Goal: Transaction & Acquisition: Purchase product/service

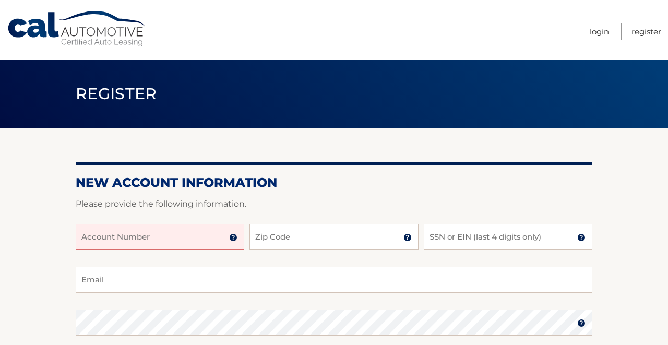
click at [172, 236] on input "Account Number" at bounding box center [160, 237] width 168 height 26
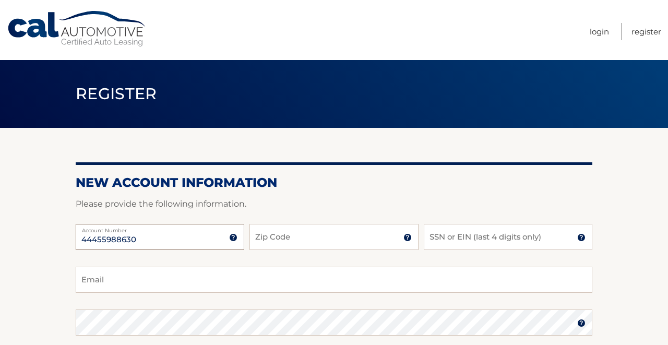
type input "44455988630"
type input "33437"
click at [454, 237] on input "SSN or EIN (last 4 digits only)" at bounding box center [508, 237] width 168 height 26
type input "8269"
type input "gwwaldman@gmail.com"
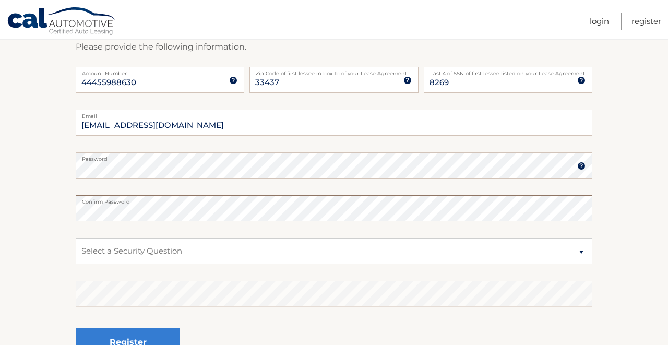
scroll to position [158, 0]
select select "2"
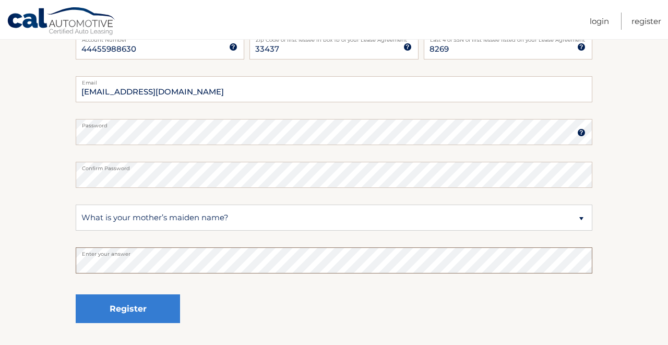
scroll to position [198, 0]
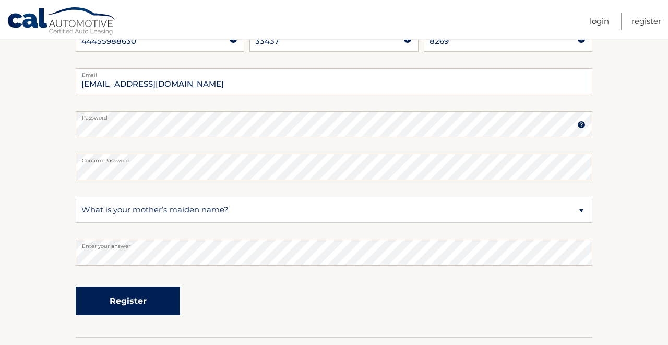
click at [137, 299] on button "Register" at bounding box center [128, 300] width 104 height 29
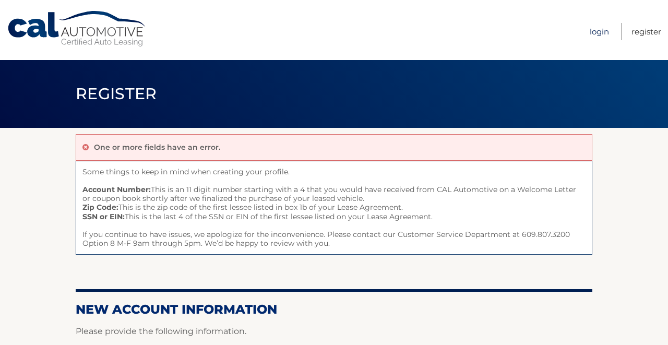
click at [600, 31] on link "Login" at bounding box center [598, 31] width 19 height 17
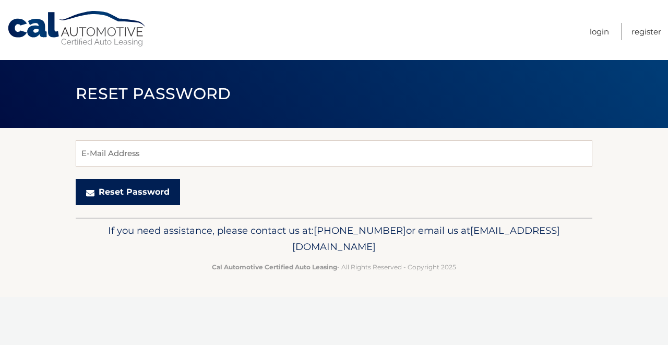
click at [130, 190] on button "Reset Password" at bounding box center [128, 192] width 104 height 26
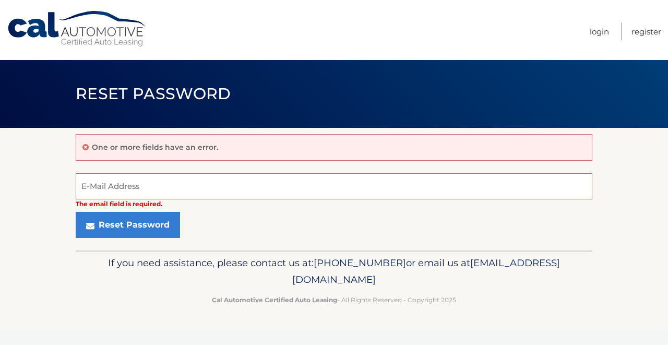
click at [125, 185] on input "E-Mail Address" at bounding box center [334, 186] width 516 height 26
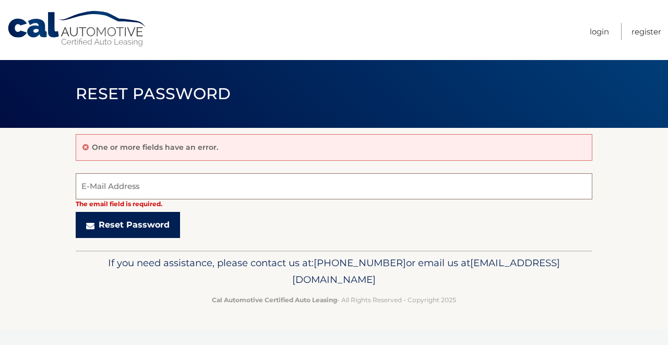
type input "[EMAIL_ADDRESS][DOMAIN_NAME]"
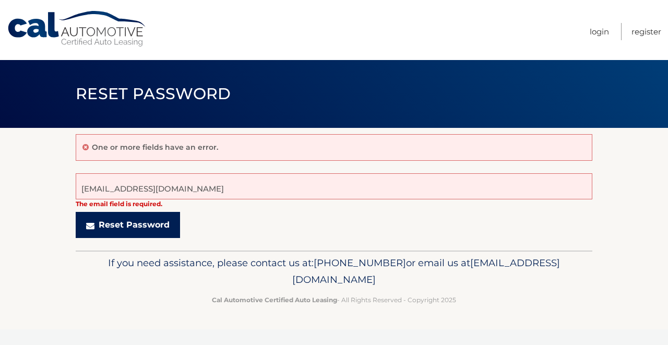
click at [136, 223] on button "Reset Password" at bounding box center [128, 225] width 104 height 26
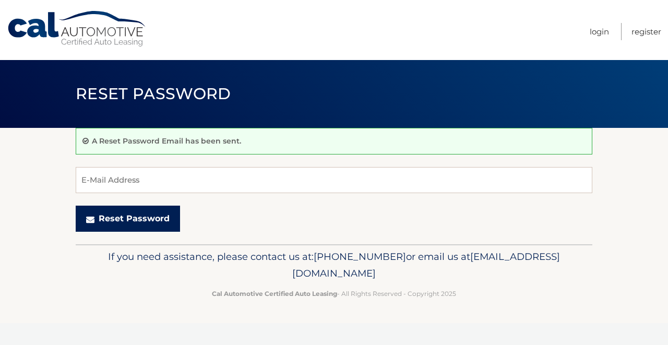
click at [133, 216] on button "Reset Password" at bounding box center [128, 219] width 104 height 26
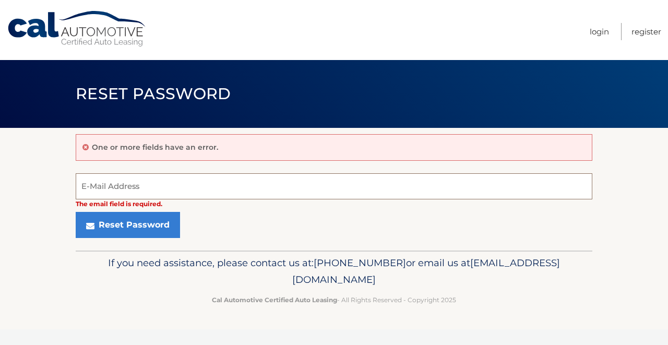
click at [129, 190] on input "E-Mail Address" at bounding box center [334, 186] width 516 height 26
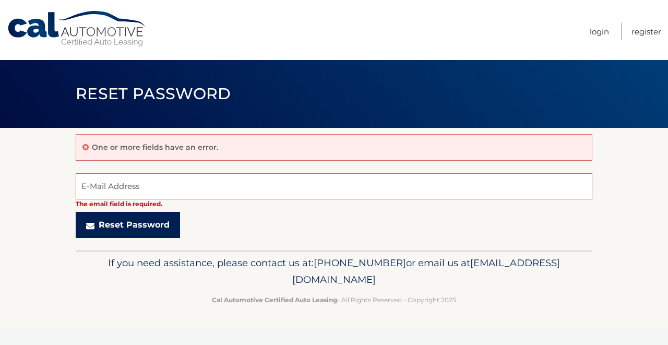
type input "[EMAIL_ADDRESS][DOMAIN_NAME]"
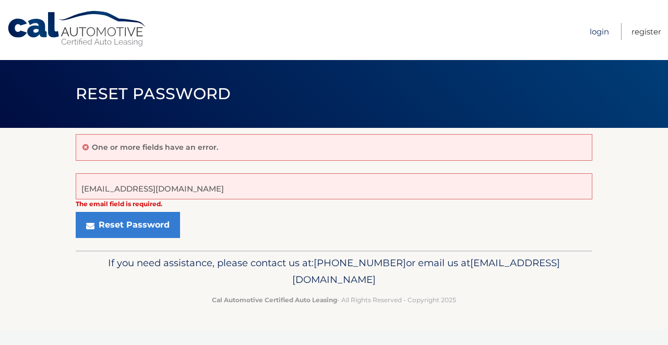
click at [596, 30] on link "Login" at bounding box center [598, 31] width 19 height 17
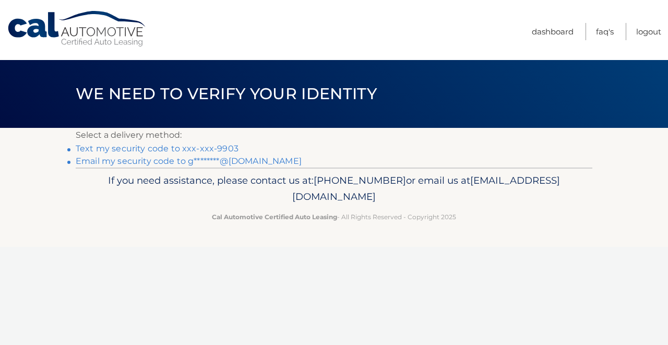
click at [156, 150] on link "Text my security code to xxx-xxx-9903" at bounding box center [157, 148] width 163 height 10
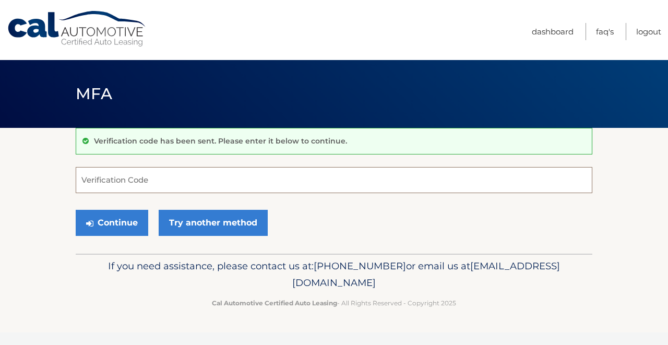
click at [119, 179] on input "Verification Code" at bounding box center [334, 180] width 516 height 26
type input "727995"
click at [112, 222] on button "Continue" at bounding box center [112, 223] width 73 height 26
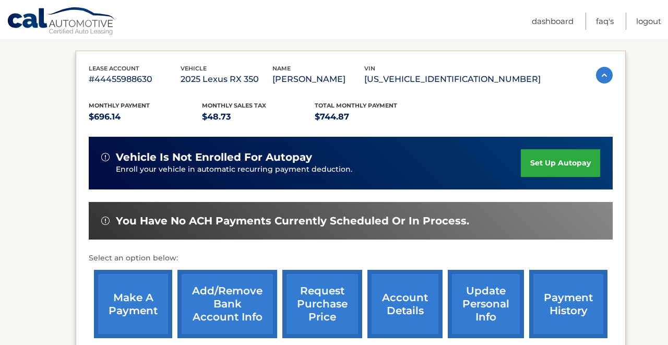
scroll to position [178, 0]
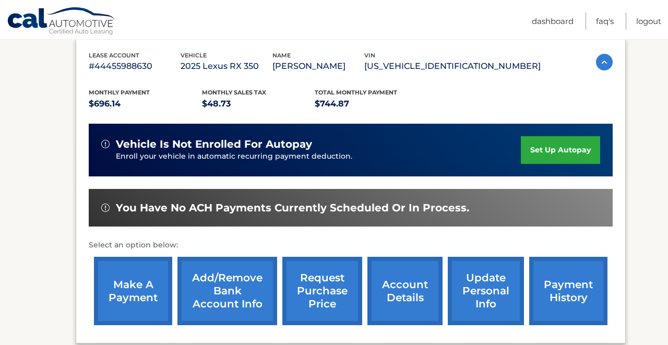
click at [227, 276] on link "Add/Remove bank account info" at bounding box center [227, 291] width 100 height 68
click at [125, 282] on link "make a payment" at bounding box center [133, 291] width 78 height 68
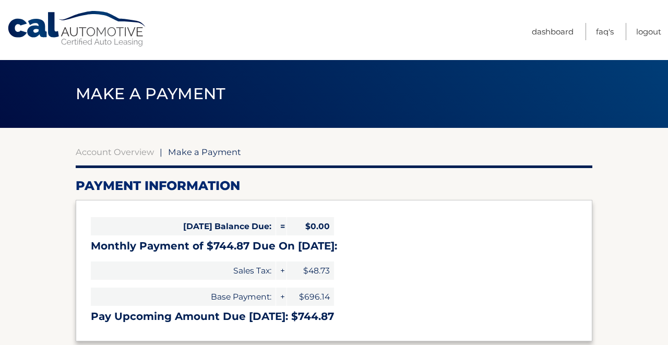
select select "ZjM4OTU1NWEtOTkwOS00ZTY4LTkyY2QtNDZlNjVkN2VhNGU5"
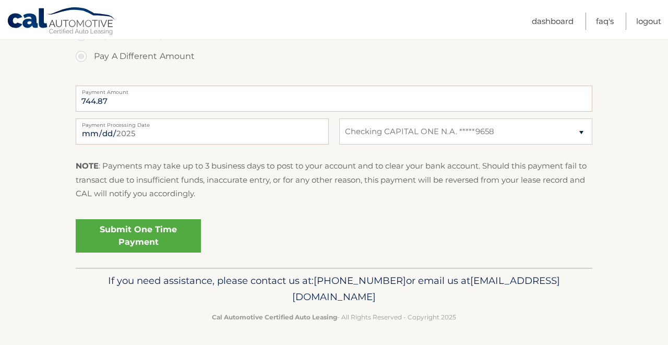
scroll to position [398, 0]
click at [142, 228] on link "Submit One Time Payment" at bounding box center [138, 236] width 125 height 33
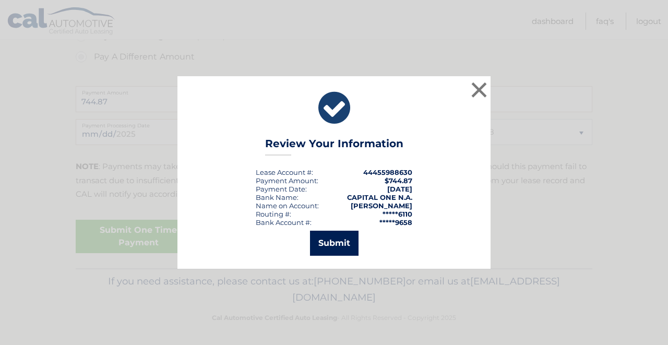
click at [338, 243] on button "Submit" at bounding box center [334, 243] width 49 height 25
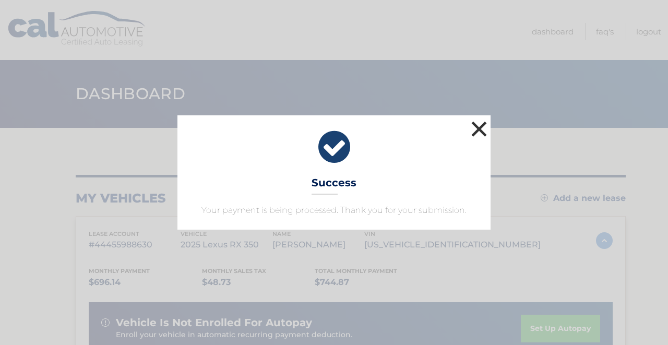
click at [478, 129] on button "×" at bounding box center [478, 128] width 21 height 21
